Goal: Task Accomplishment & Management: Manage account settings

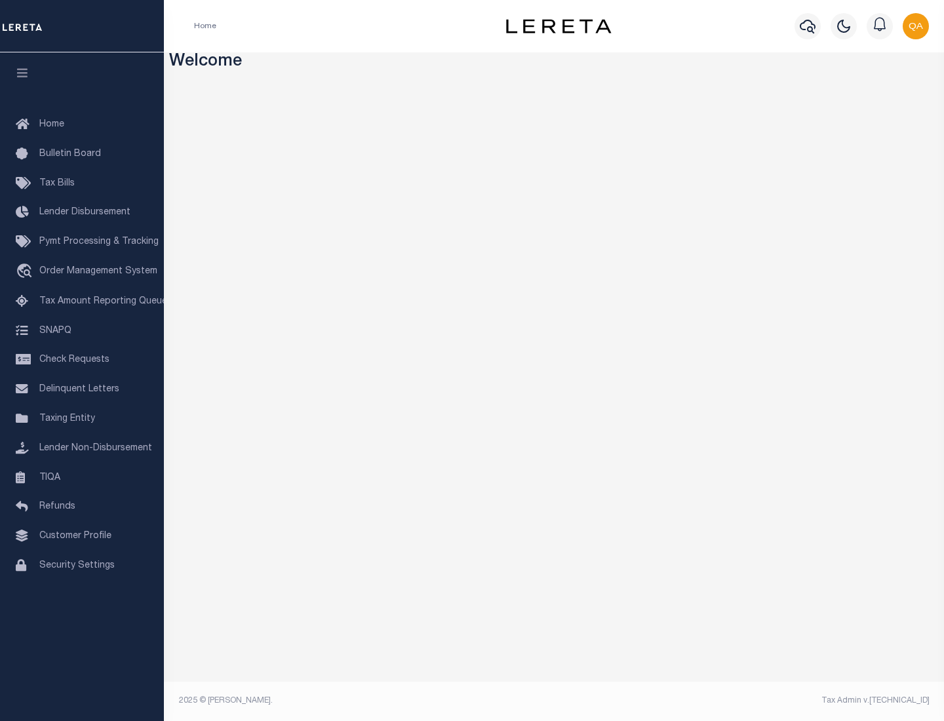
click at [82, 360] on span "Check Requests" at bounding box center [74, 359] width 70 height 9
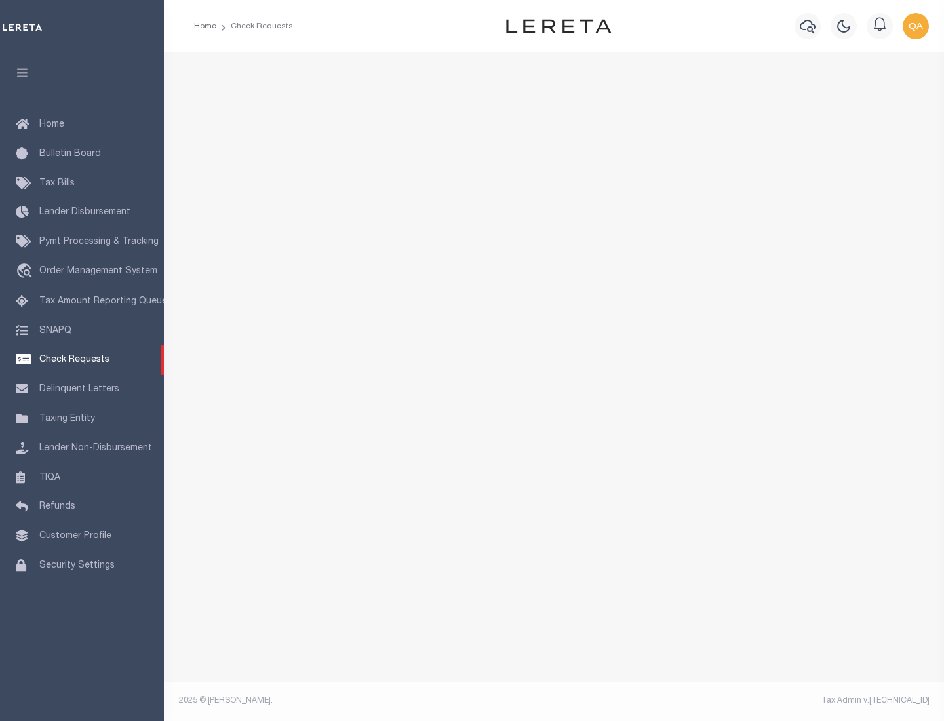
select select "50"
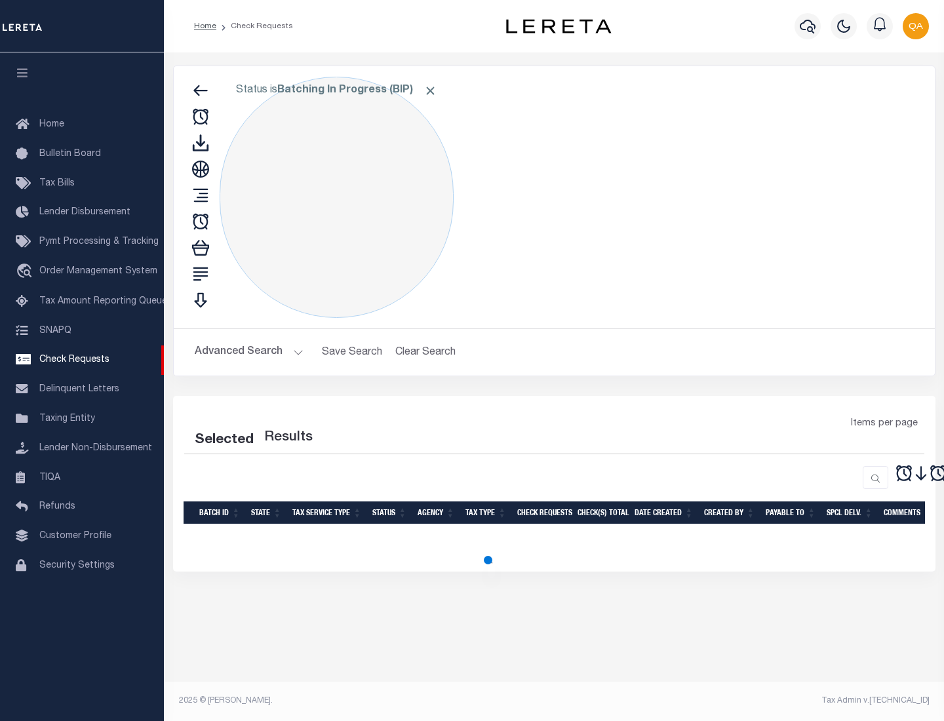
select select "50"
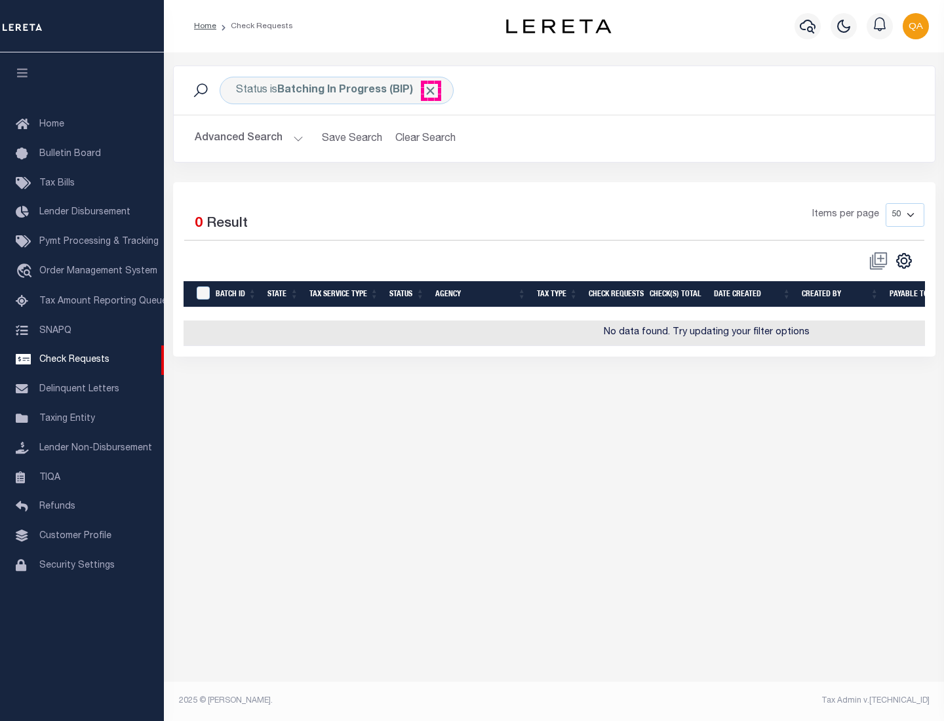
click at [431, 90] on span "Click to Remove" at bounding box center [431, 91] width 14 height 14
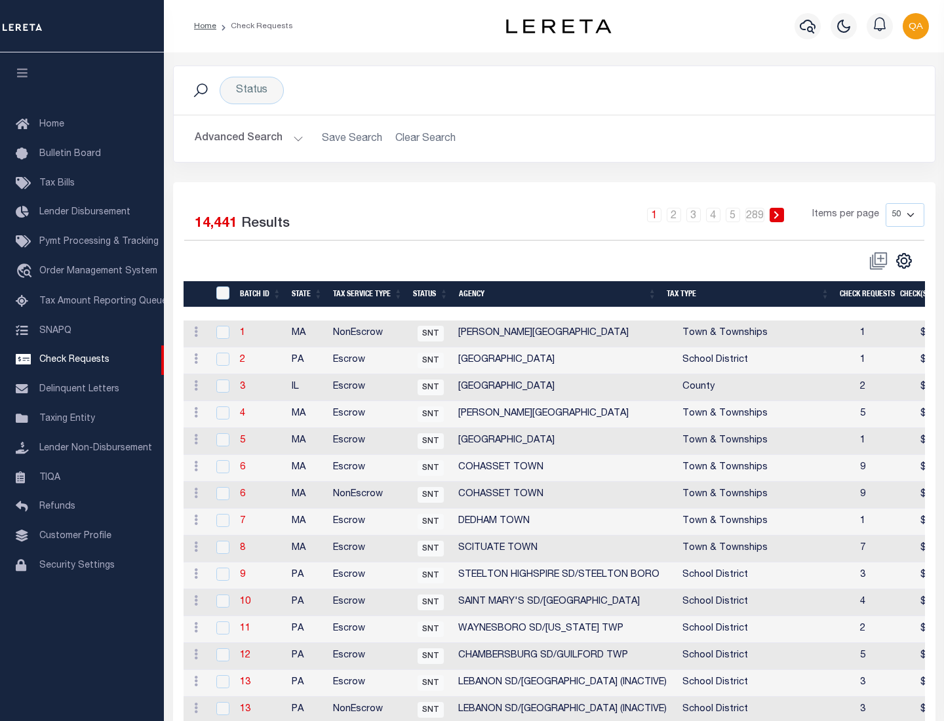
scroll to position [632, 0]
